Goal: Check status: Check status

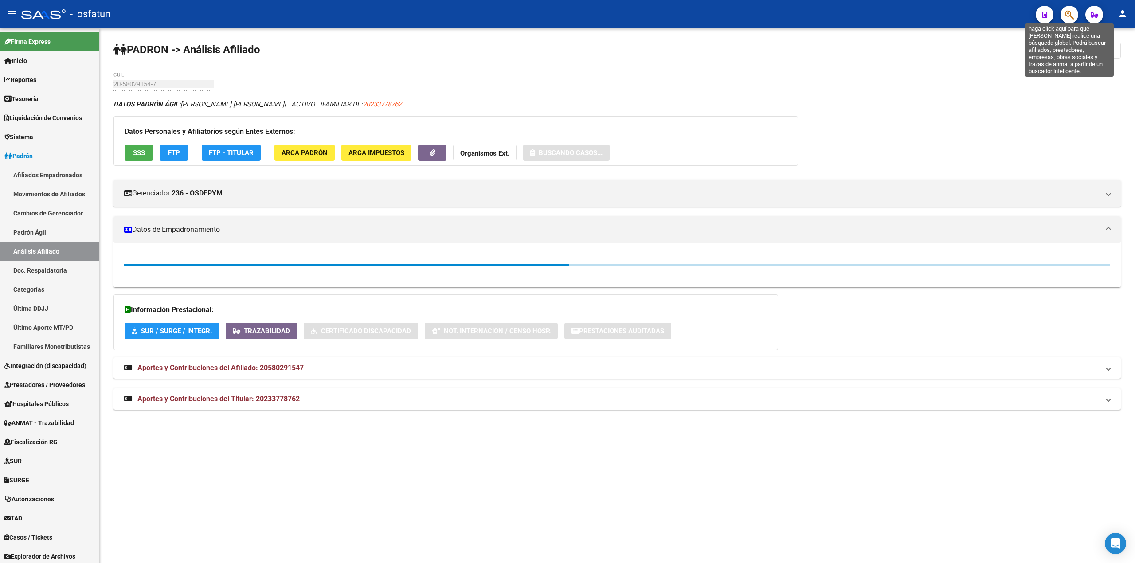
click at [1070, 16] on icon "button" at bounding box center [1069, 15] width 9 height 10
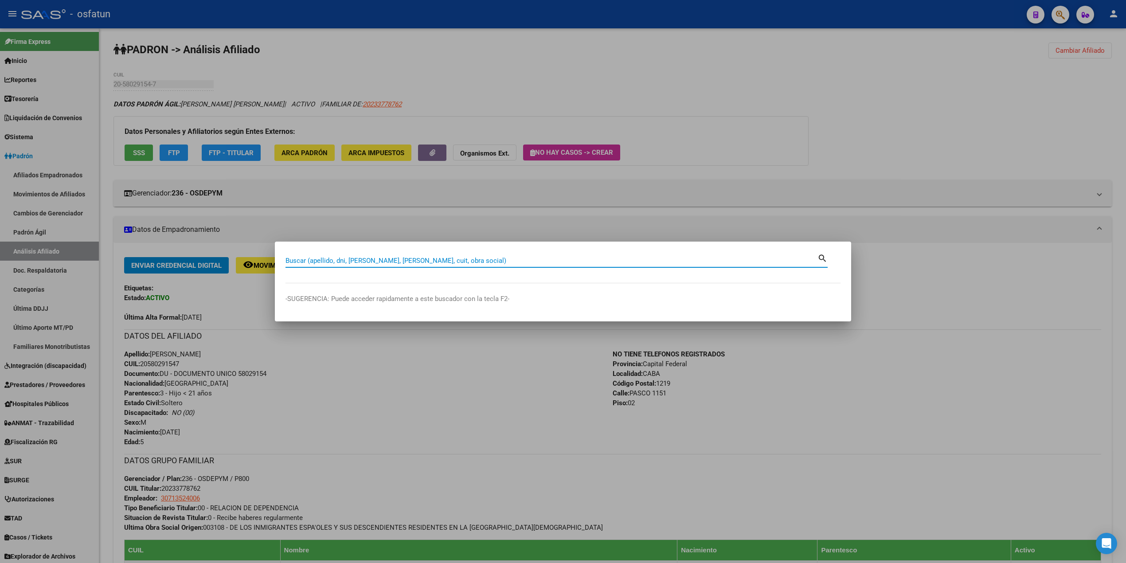
paste input "27298673520"
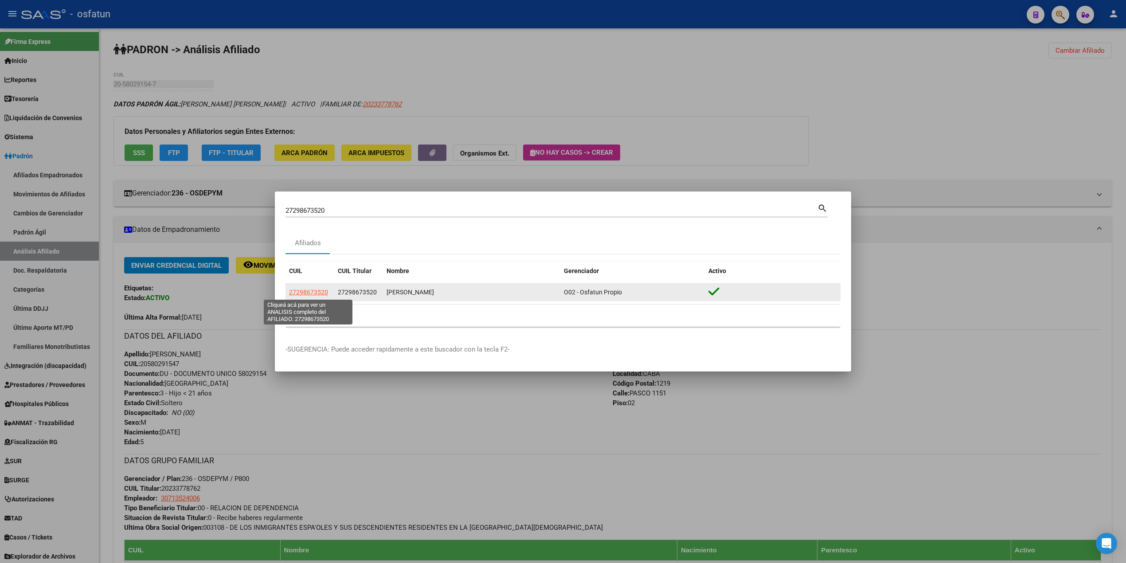
click at [313, 293] on span "27298673520" at bounding box center [308, 292] width 39 height 7
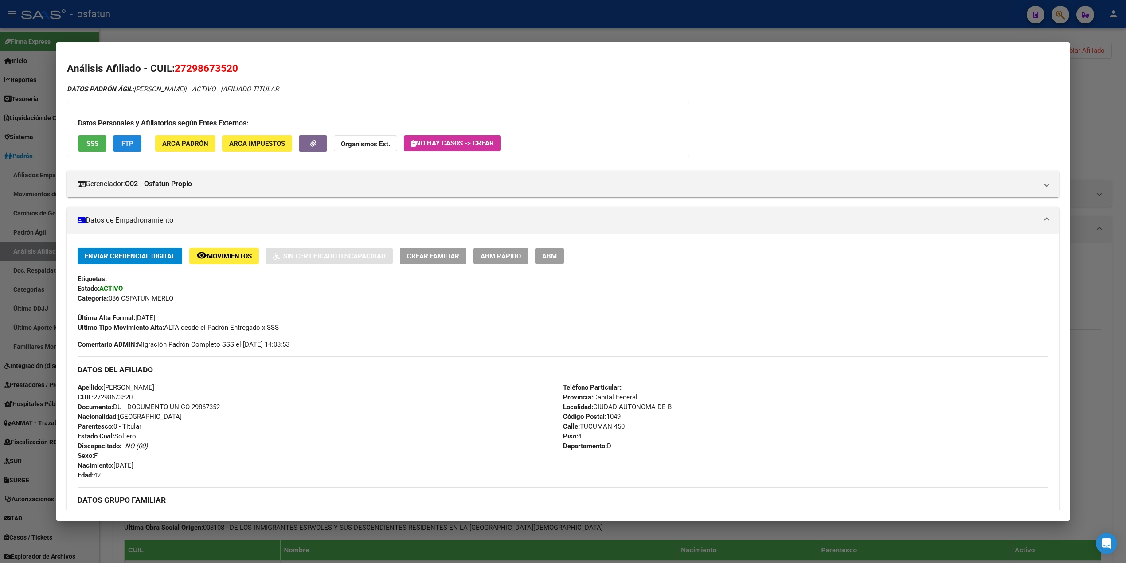
click at [114, 139] on button "FTP" at bounding box center [127, 143] width 28 height 16
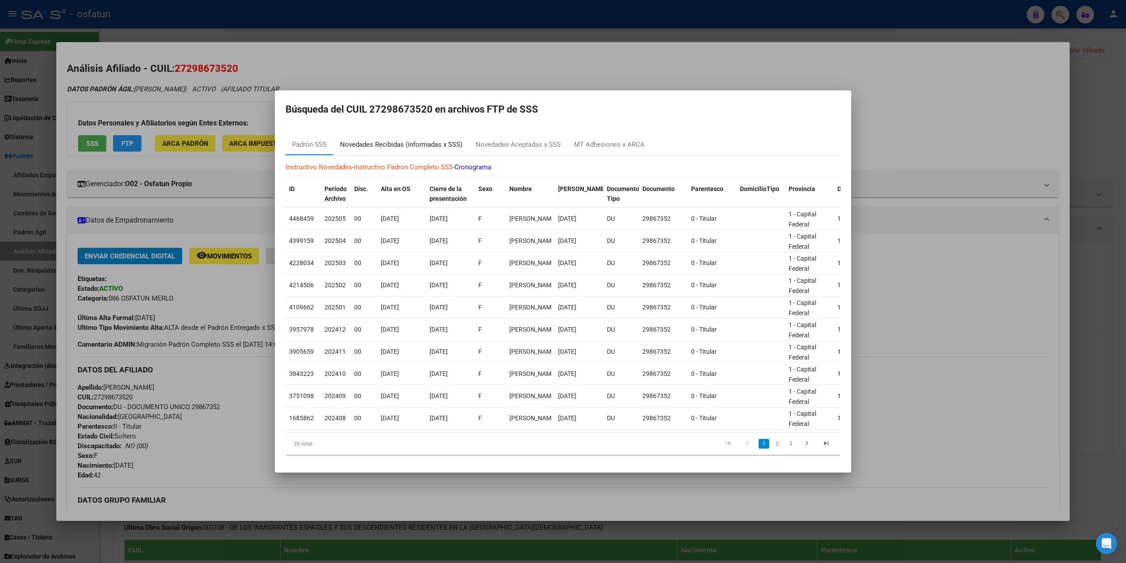
click at [415, 140] on div "Novedades Recibidas (informadas x SSS)" at bounding box center [401, 145] width 122 height 10
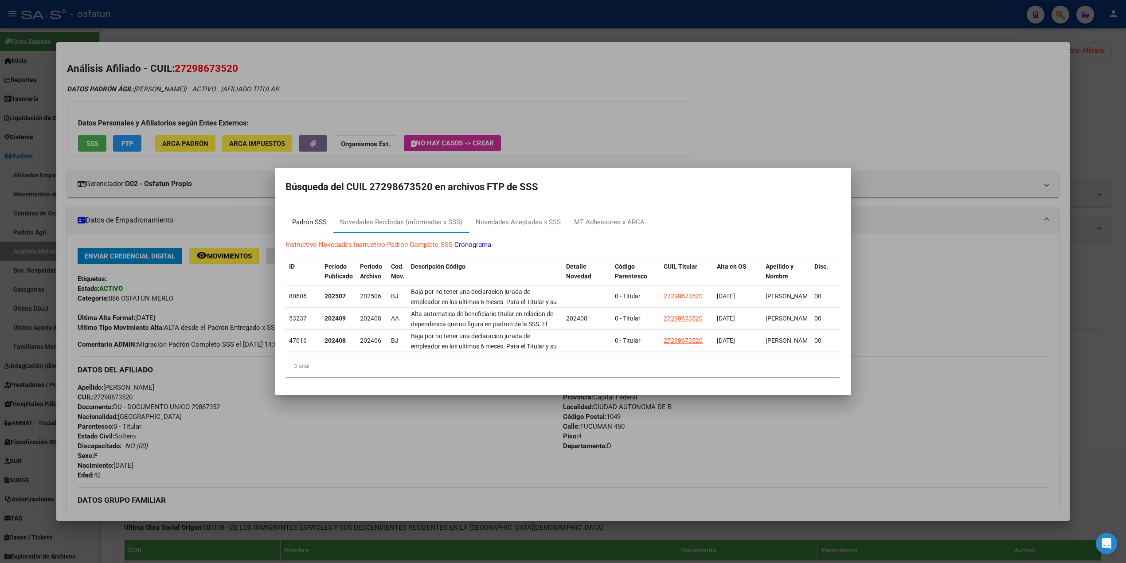
click at [317, 217] on div "Padrón SSS" at bounding box center [309, 222] width 35 height 10
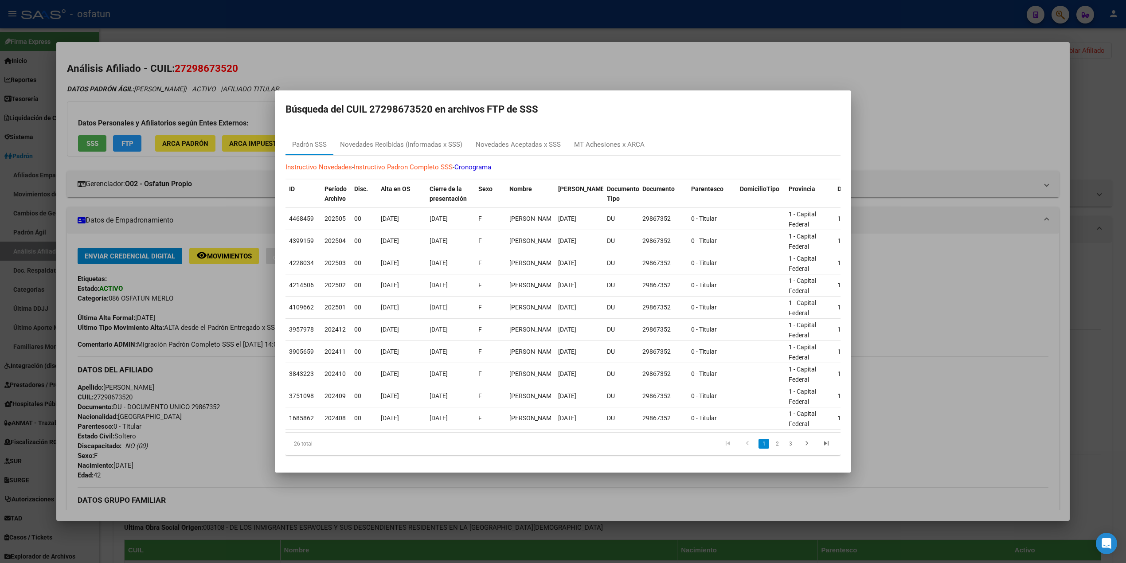
drag, startPoint x: 403, startPoint y: 424, endPoint x: 474, endPoint y: 430, distance: 71.6
click at [579, 440] on div "ID Período Archivo Disc. Alta en OS Cierre de la presentación Sexo Nombre Fecha…" at bounding box center [562, 318] width 555 height 276
click at [360, 143] on div "Novedades Recibidas (informadas x SSS)" at bounding box center [401, 145] width 122 height 10
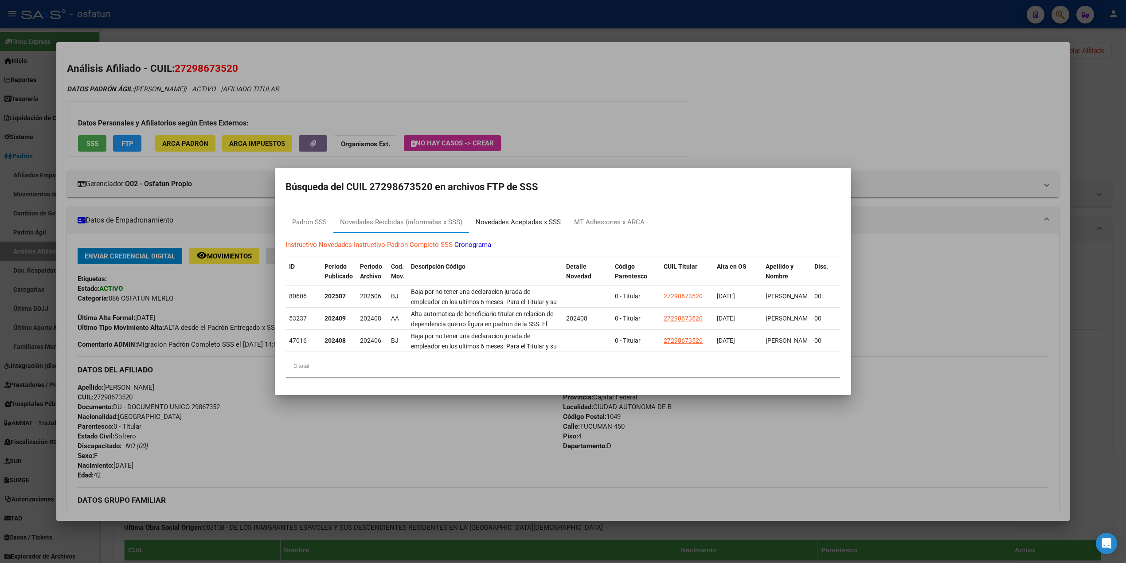
click at [526, 217] on div "Novedades Aceptadas x SSS" at bounding box center [518, 222] width 85 height 10
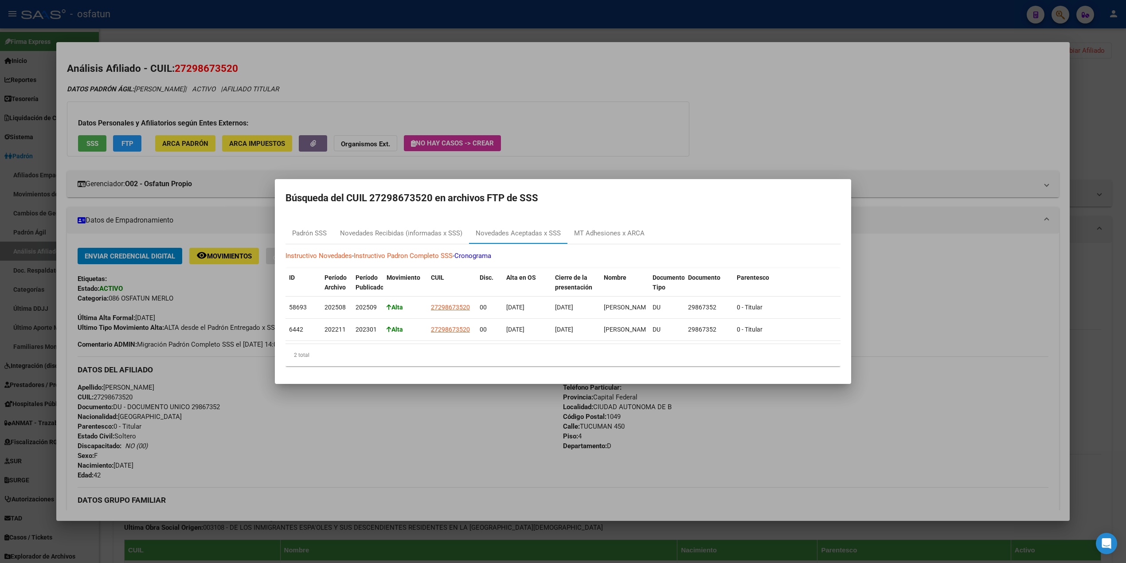
click at [810, 109] on div at bounding box center [563, 281] width 1126 height 563
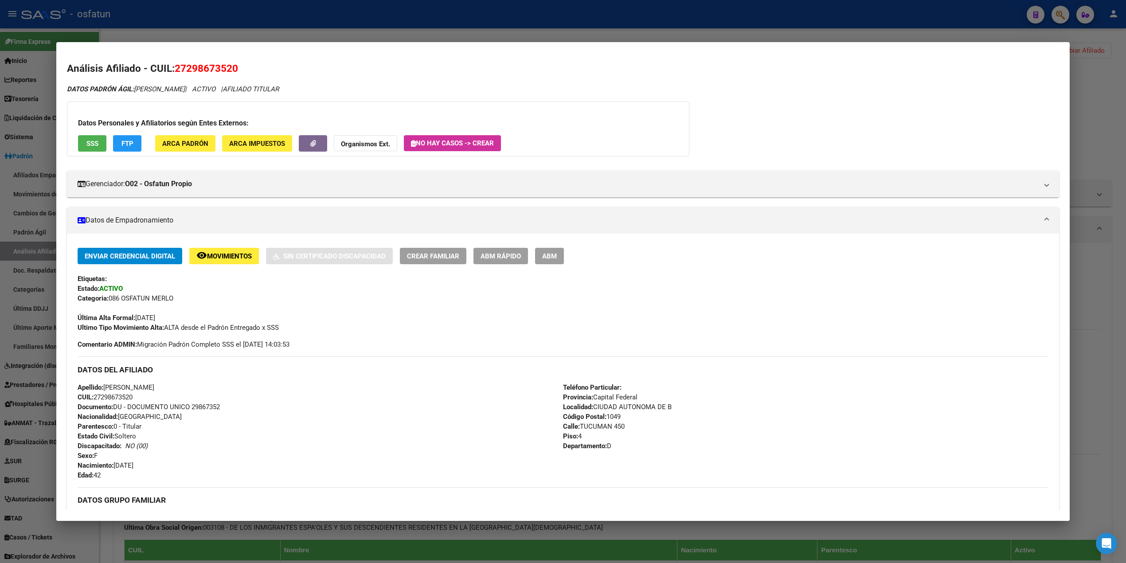
drag, startPoint x: 864, startPoint y: 20, endPoint x: 1051, endPoint y: 36, distance: 187.3
click at [870, 21] on div at bounding box center [563, 281] width 1126 height 563
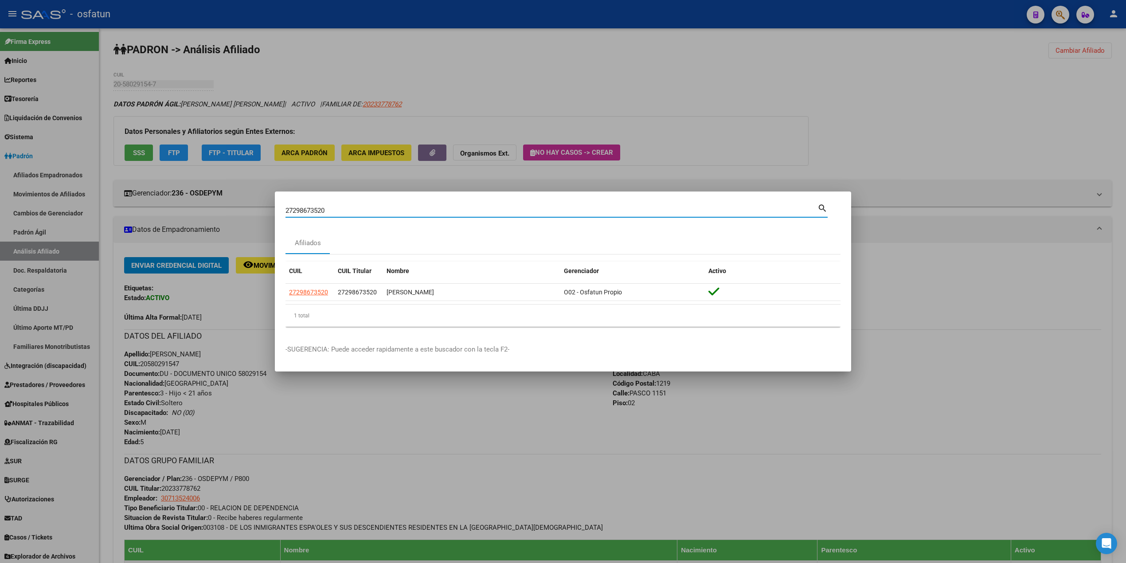
drag, startPoint x: 194, startPoint y: 199, endPoint x: 187, endPoint y: 199, distance: 6.6
click at [187, 199] on div "27298673520 Buscar (apellido, dni, cuil, nro traspaso, cuit, obra social) searc…" at bounding box center [563, 281] width 1126 height 563
paste input "0116358272"
type input "20116358272"
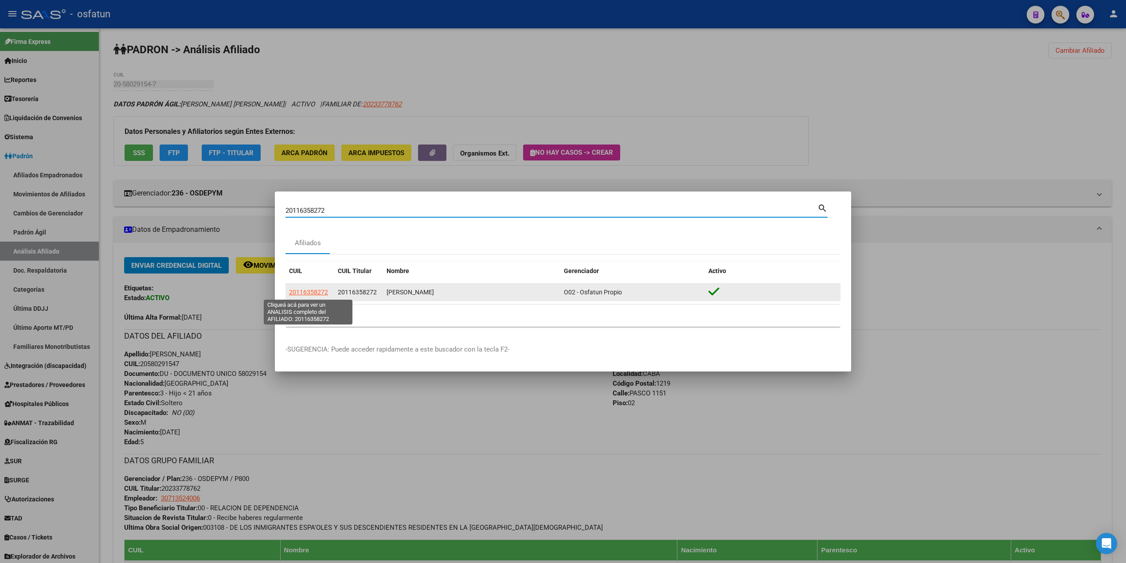
click at [323, 293] on span "20116358272" at bounding box center [308, 292] width 39 height 7
type textarea "20116358272"
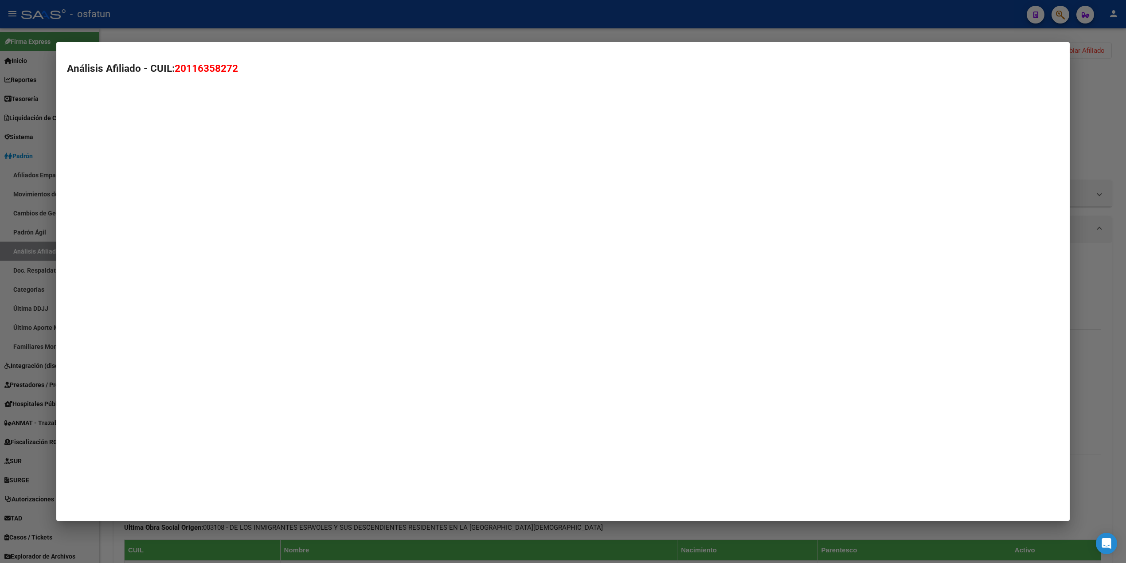
click at [323, 293] on mat-dialog-container "Análisis Afiliado - CUIL: 20116358272" at bounding box center [562, 281] width 1013 height 479
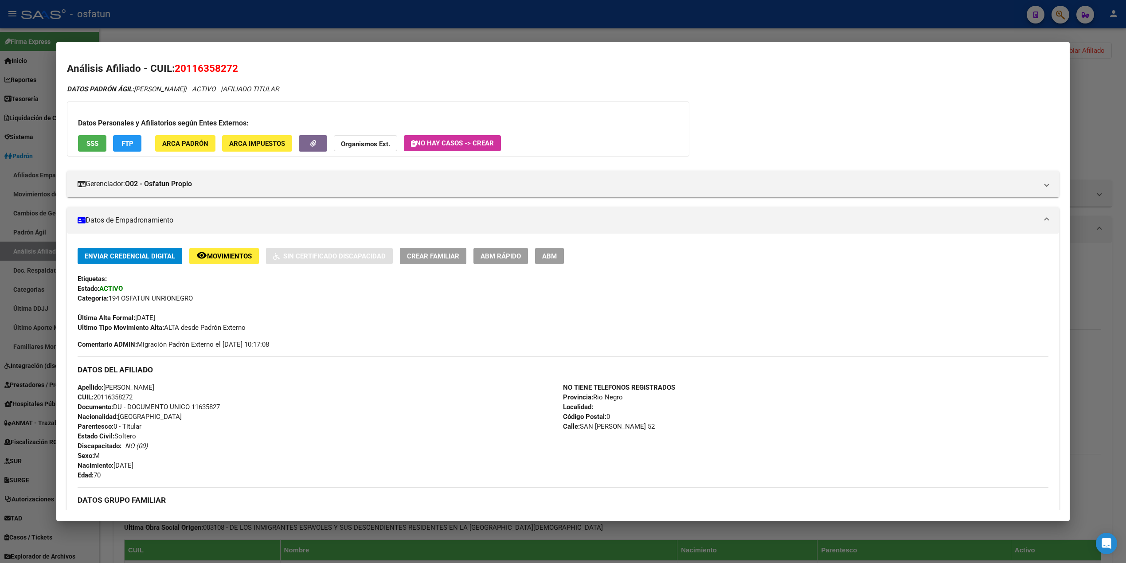
click at [125, 145] on span "FTP" at bounding box center [127, 144] width 12 height 8
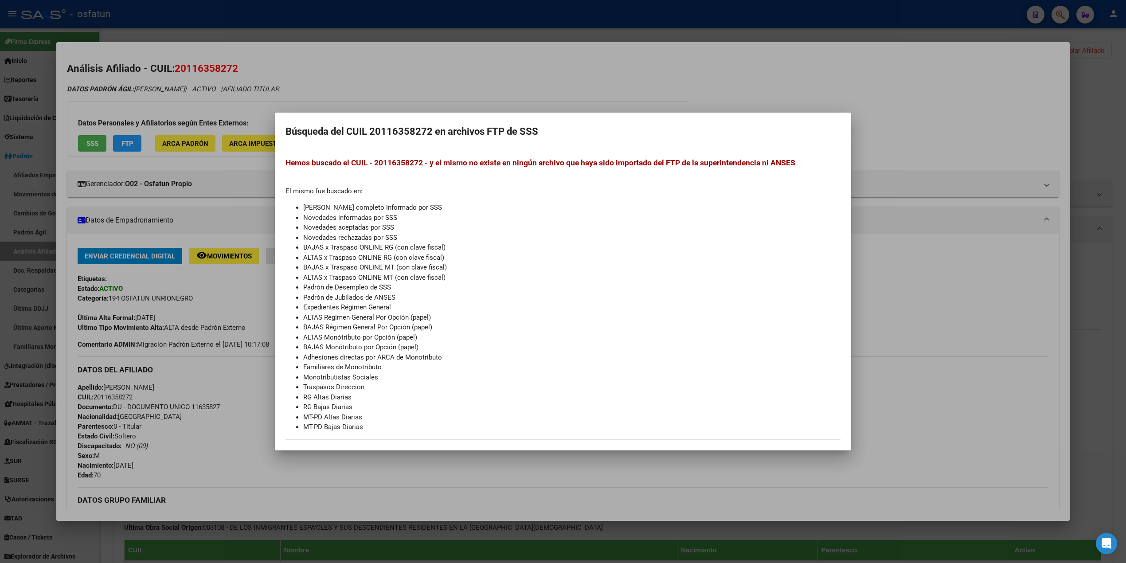
click at [231, 44] on div at bounding box center [563, 281] width 1126 height 563
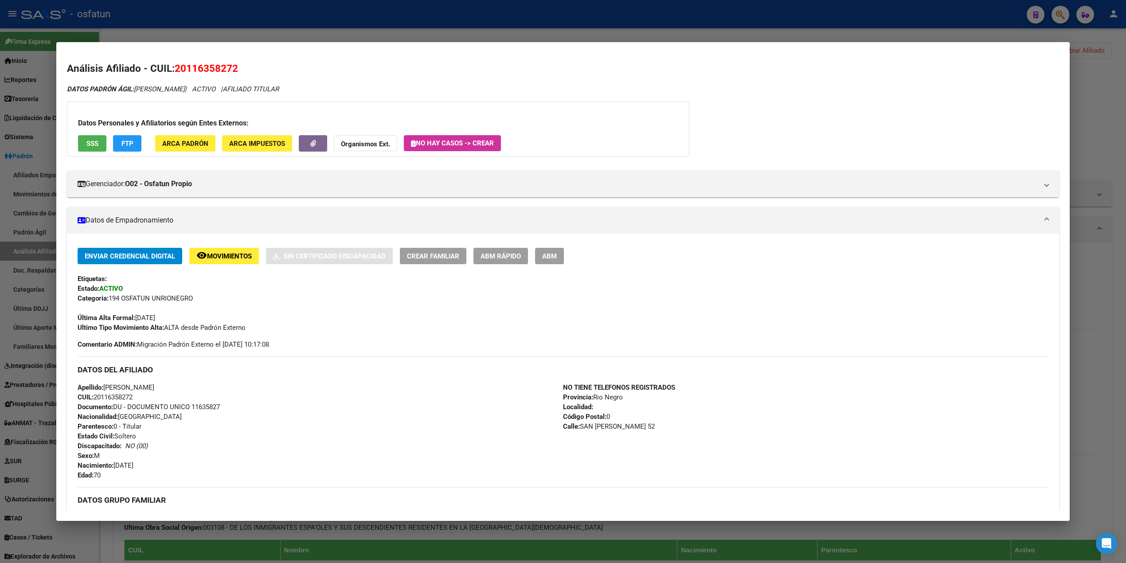
drag, startPoint x: 395, startPoint y: 48, endPoint x: 536, endPoint y: 27, distance: 143.0
click at [396, 47] on mat-dialog-container "Análisis Afiliado - CUIL: 20116358272 DATOS PADRÓN ÁGIL: [PERSON_NAME] | ACTIVO…" at bounding box center [562, 281] width 1013 height 479
drag, startPoint x: 541, startPoint y: 27, endPoint x: 885, endPoint y: 54, distance: 345.1
click at [543, 27] on div at bounding box center [563, 281] width 1126 height 563
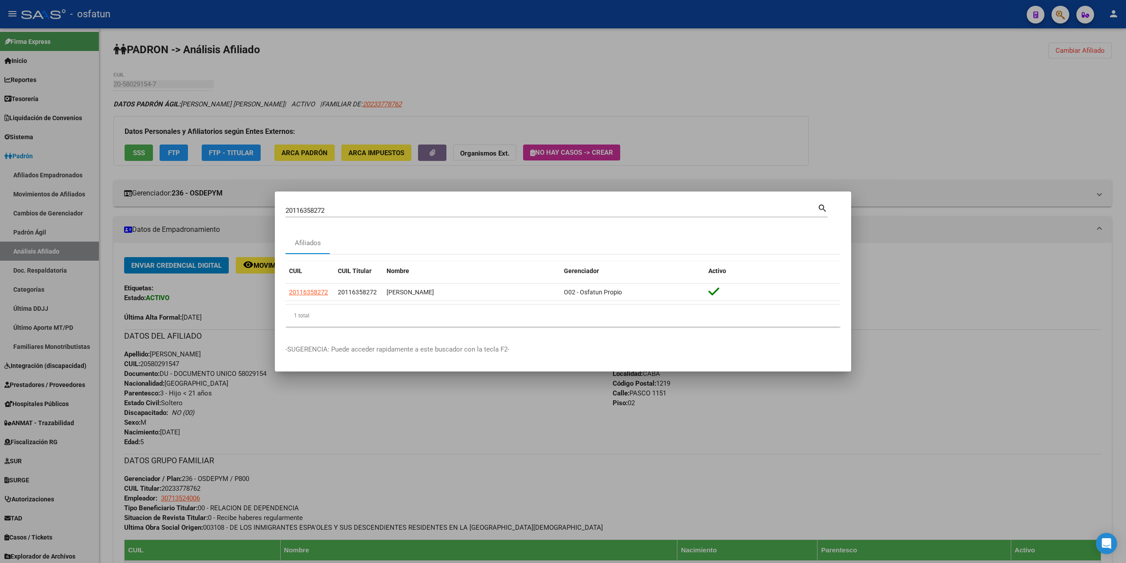
drag, startPoint x: 360, startPoint y: 206, endPoint x: 171, endPoint y: 191, distance: 189.9
click at [171, 191] on div "20116358272 Buscar (apellido, dni, cuil, nro traspaso, cuit, obra social) searc…" at bounding box center [563, 281] width 1126 height 563
drag, startPoint x: 298, startPoint y: 204, endPoint x: 239, endPoint y: 203, distance: 59.0
click at [239, 203] on div "20116358272 Buscar (apellido, dni, cuil, nro traspaso, cuit, obra social) searc…" at bounding box center [563, 281] width 1126 height 563
paste input "3959315779"
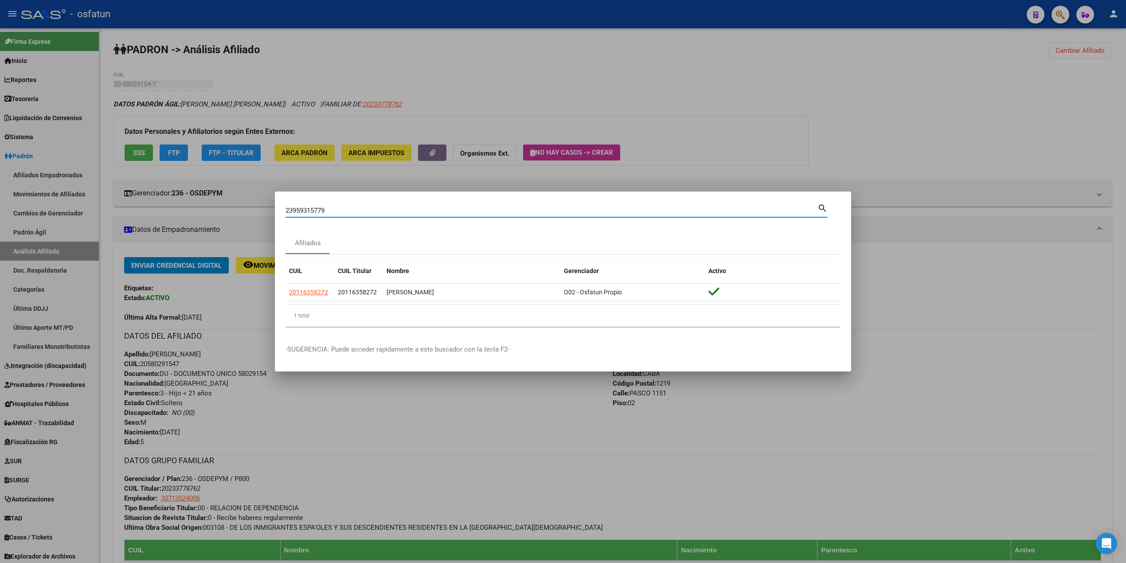
type input "23959315779"
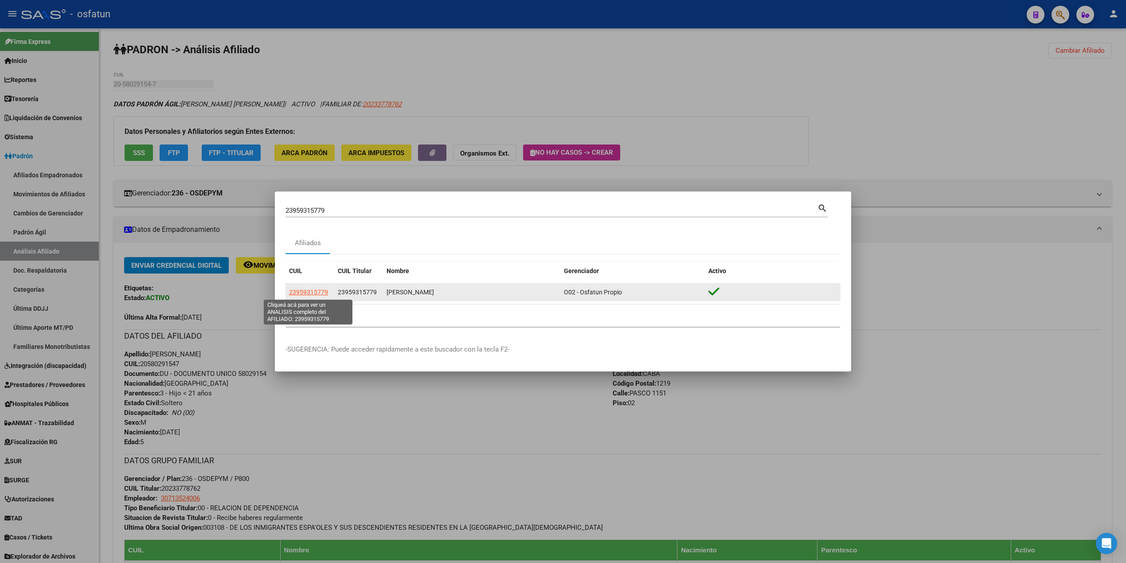
click at [313, 295] on span "23959315779" at bounding box center [308, 292] width 39 height 7
type textarea "23959315779"
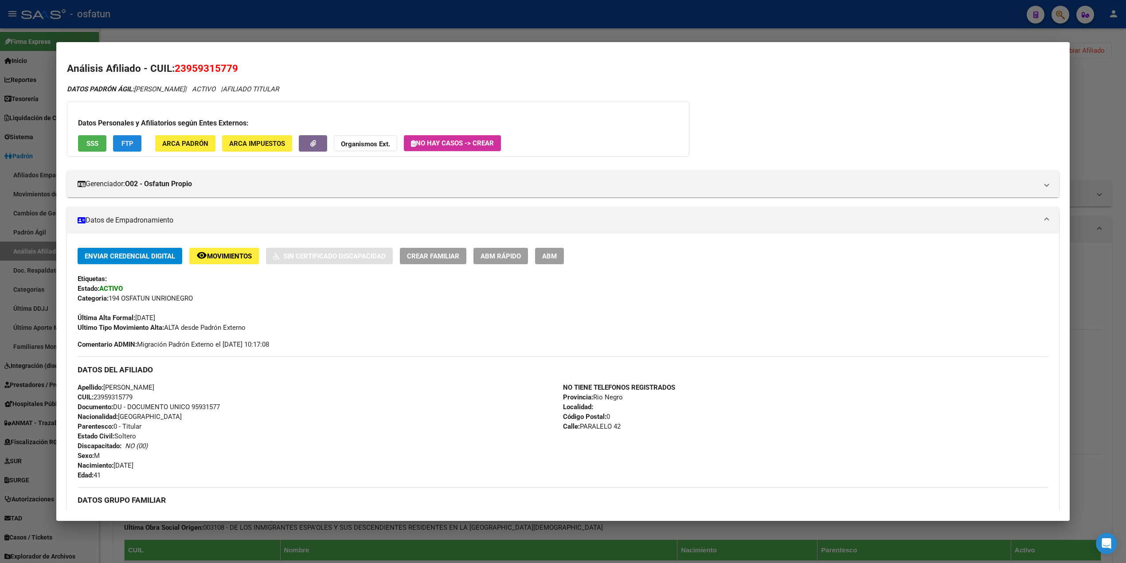
click at [121, 144] on span "FTP" at bounding box center [127, 144] width 12 height 8
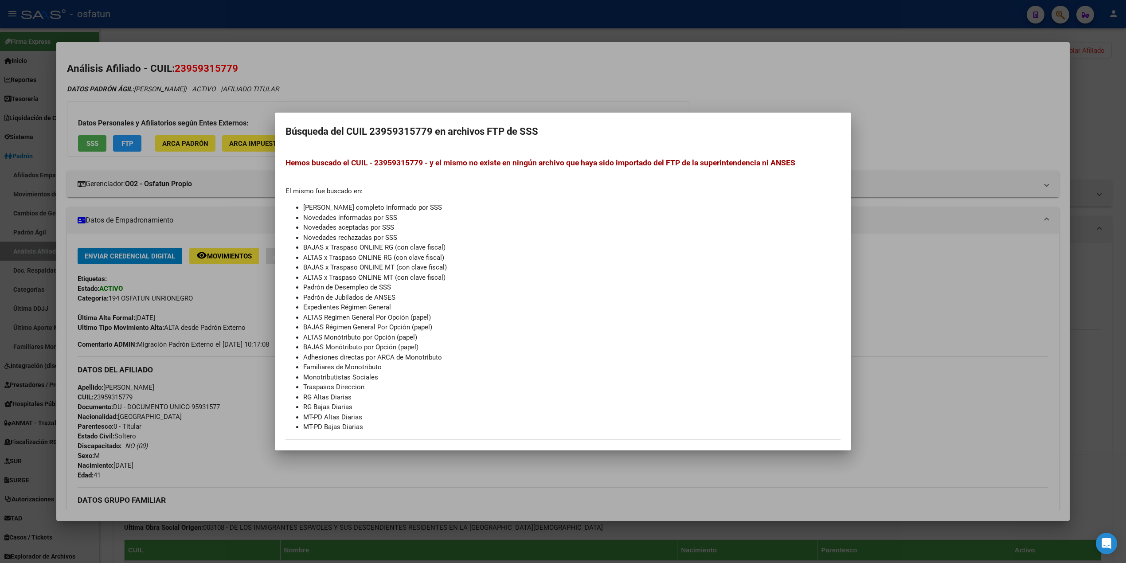
drag, startPoint x: 424, startPoint y: 70, endPoint x: 416, endPoint y: 66, distance: 9.3
click at [425, 69] on div at bounding box center [563, 281] width 1126 height 563
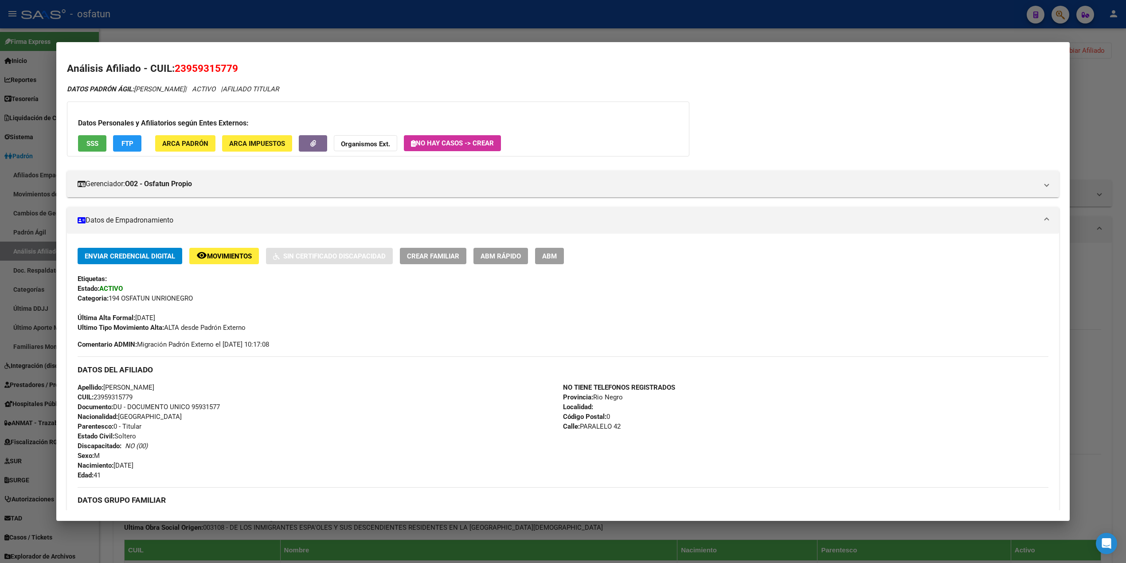
drag, startPoint x: 86, startPoint y: 330, endPoint x: 100, endPoint y: 332, distance: 14.4
click at [87, 330] on strong "Ultimo Tipo Movimiento Alta:" at bounding box center [121, 328] width 86 height 8
